Goal: Find specific page/section

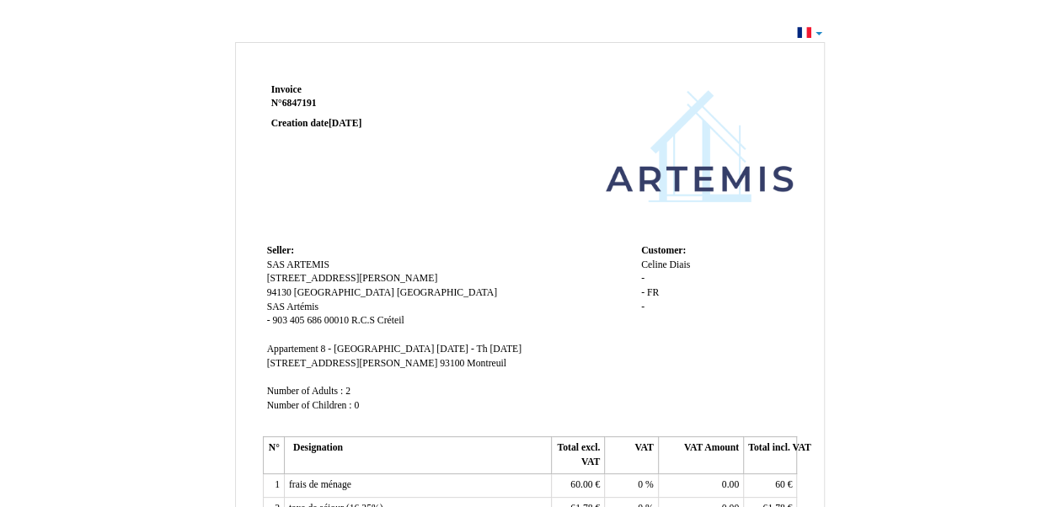
click at [519, 186] on td at bounding box center [637, 159] width 321 height 161
drag, startPoint x: 519, startPoint y: 186, endPoint x: 578, endPoint y: 121, distance: 87.6
click at [578, 121] on td at bounding box center [637, 159] width 321 height 161
click at [517, 81] on td at bounding box center [637, 159] width 321 height 161
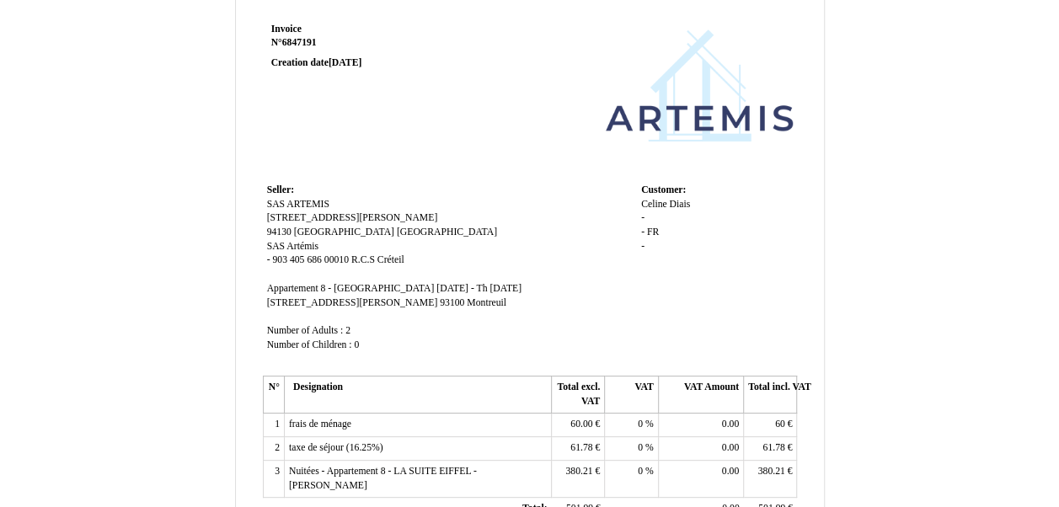
scroll to position [34, 0]
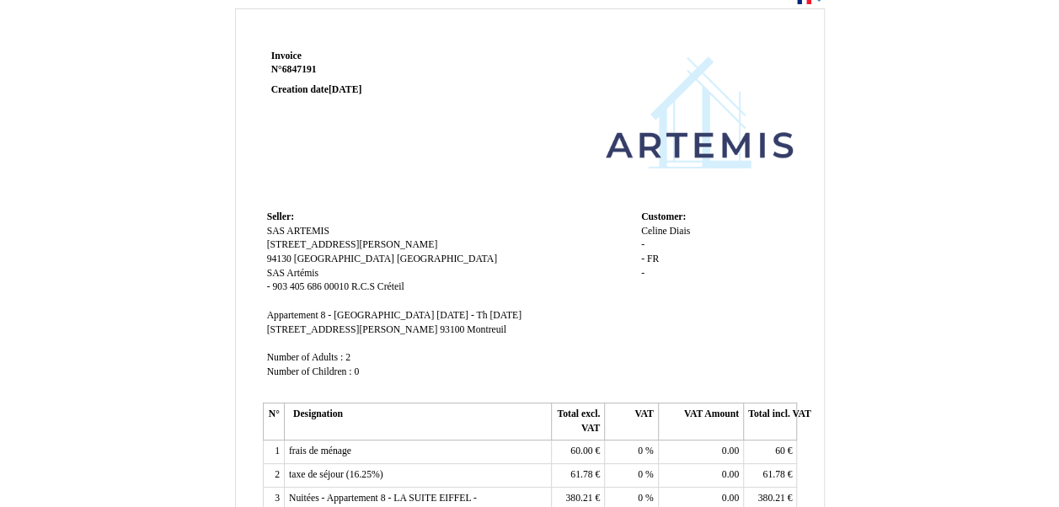
drag, startPoint x: 1031, startPoint y: 3, endPoint x: 529, endPoint y: 173, distance: 529.8
click at [529, 173] on td at bounding box center [637, 125] width 321 height 161
